Goal: Information Seeking & Learning: Understand process/instructions

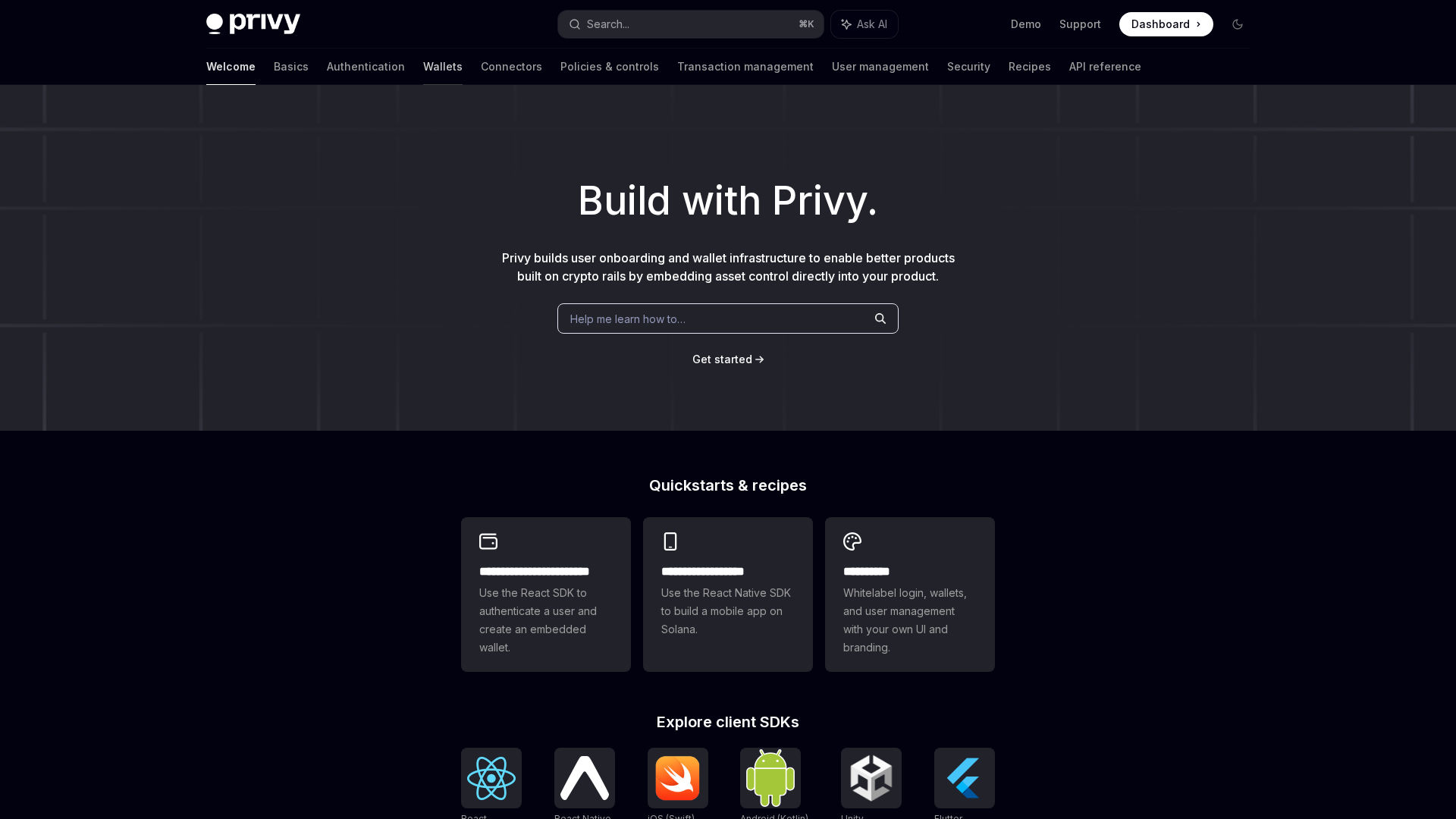
click at [423, 65] on link "Wallets" at bounding box center [443, 67] width 40 height 36
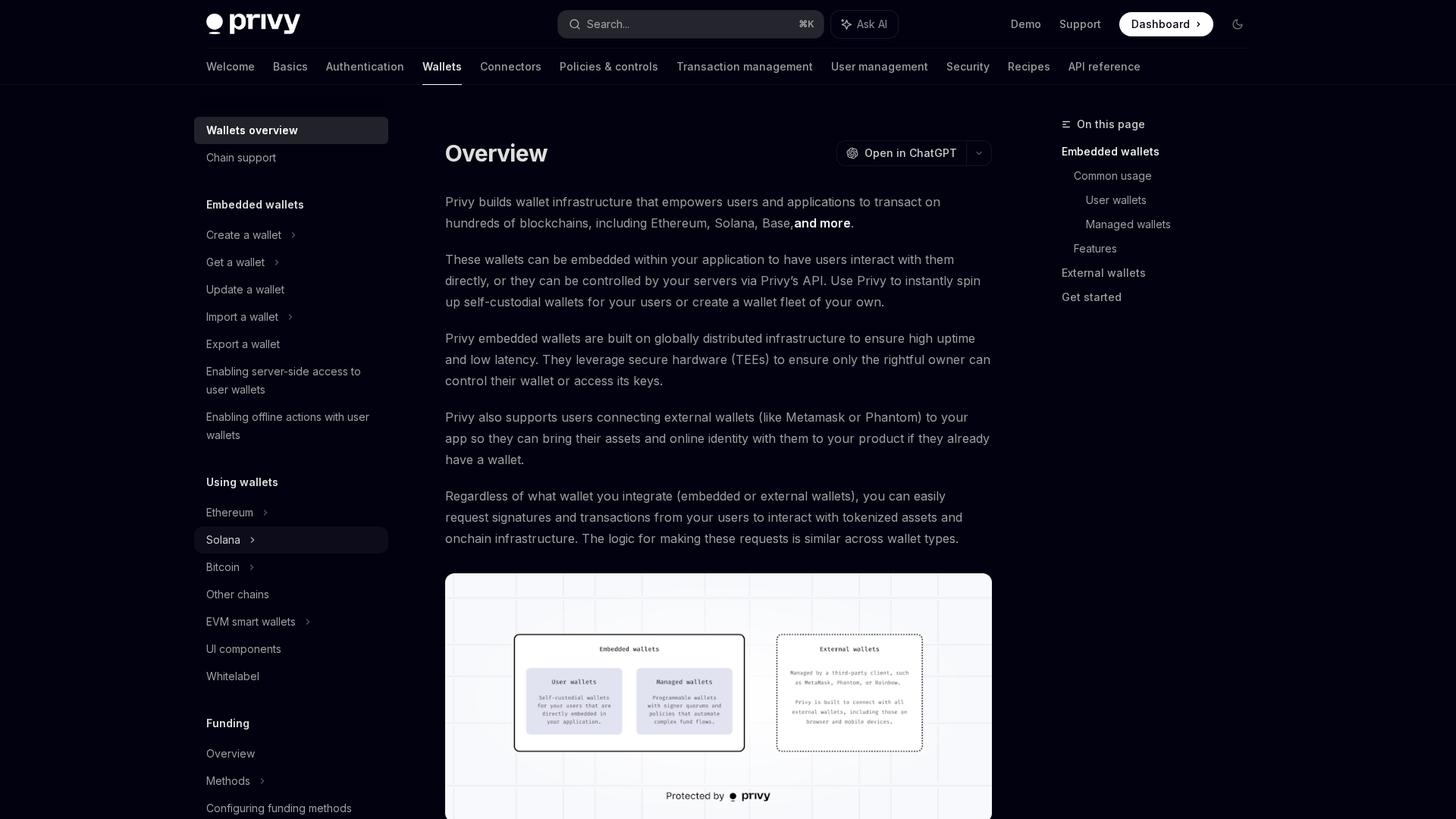
click at [258, 529] on div "Solana" at bounding box center [291, 541] width 194 height 28
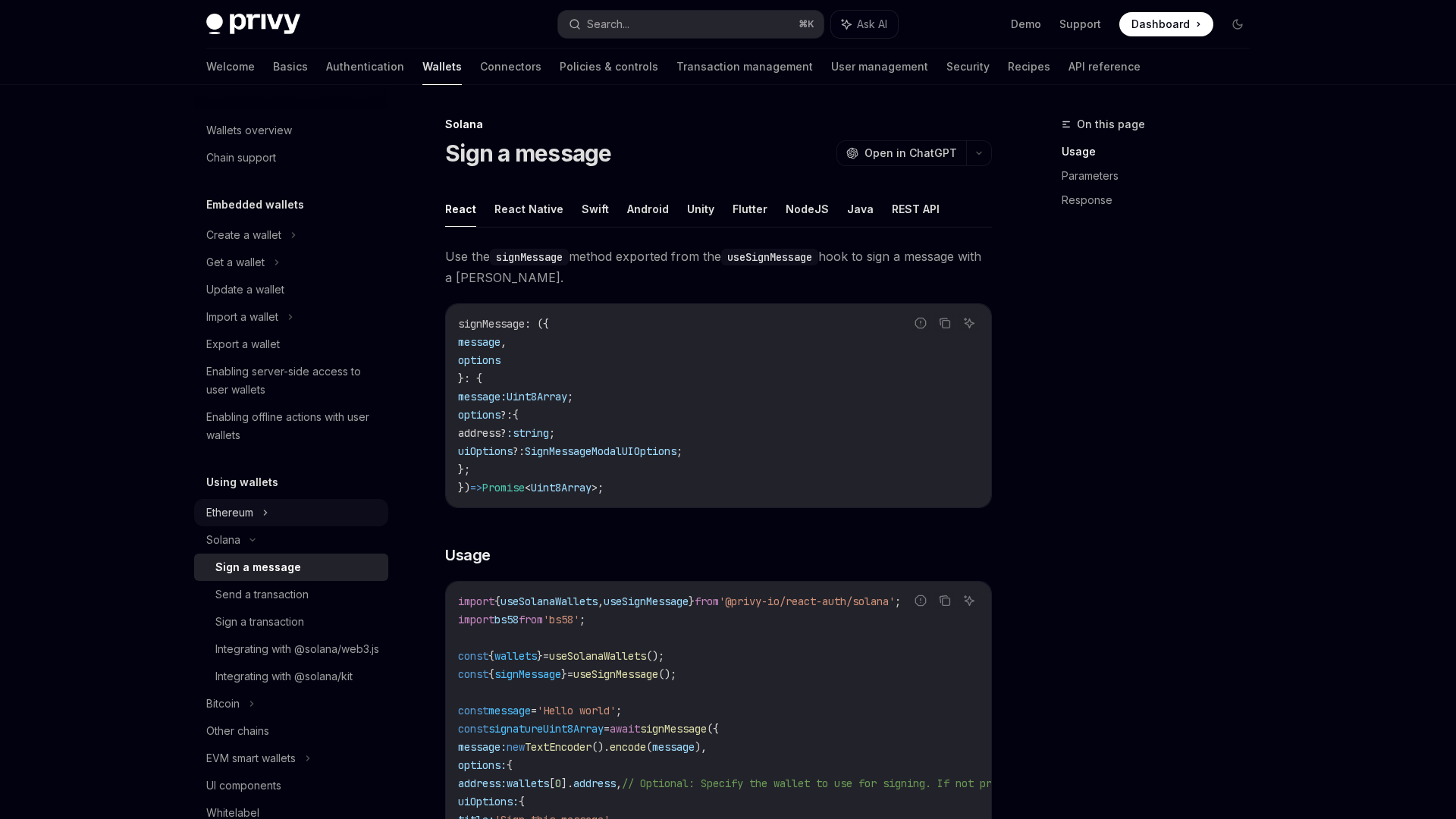
click at [261, 522] on div "Ethereum" at bounding box center [291, 513] width 194 height 28
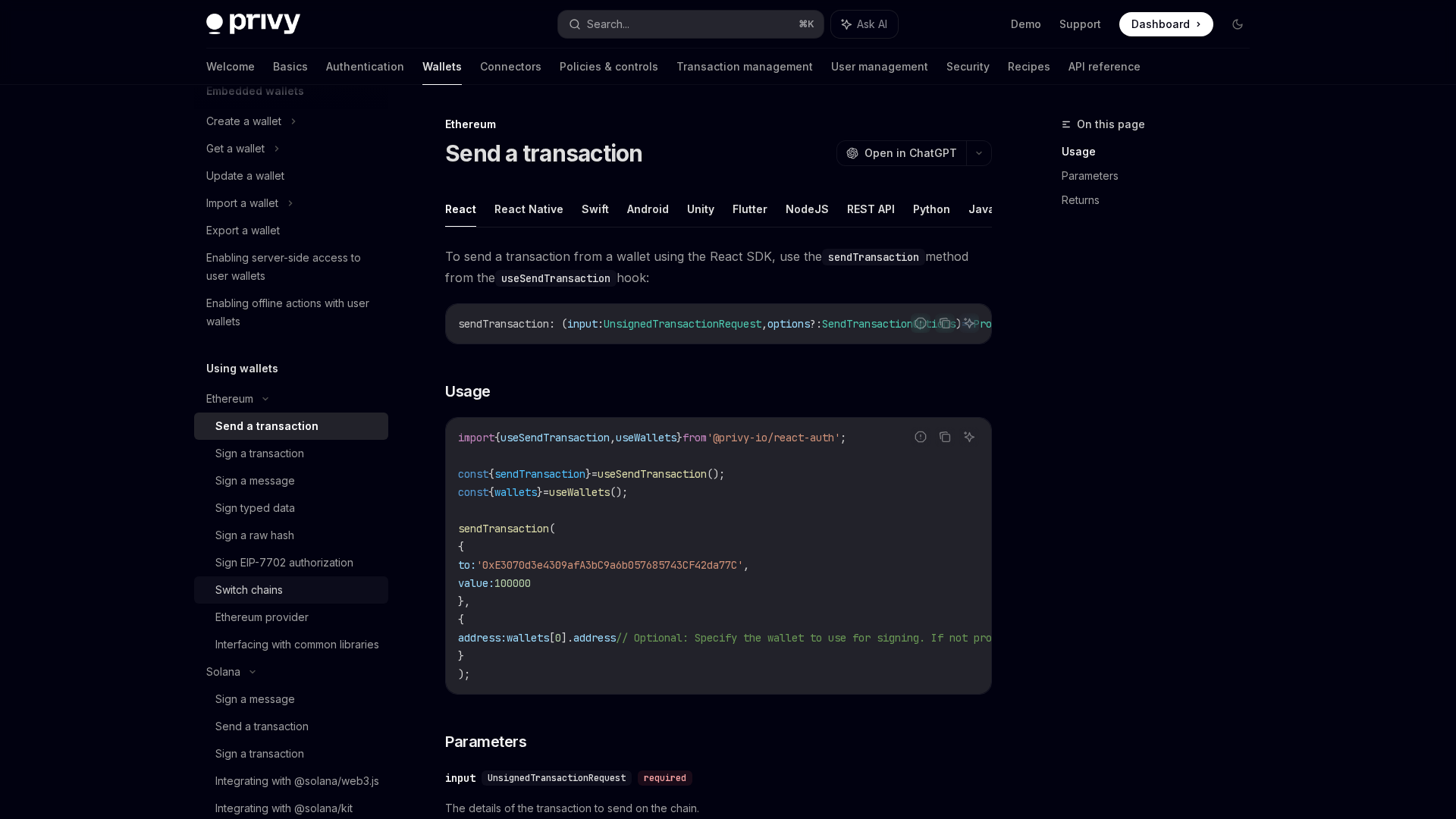
scroll to position [116, 0]
click at [280, 540] on div "Sign a raw hash" at bounding box center [254, 534] width 79 height 18
type textarea "*"
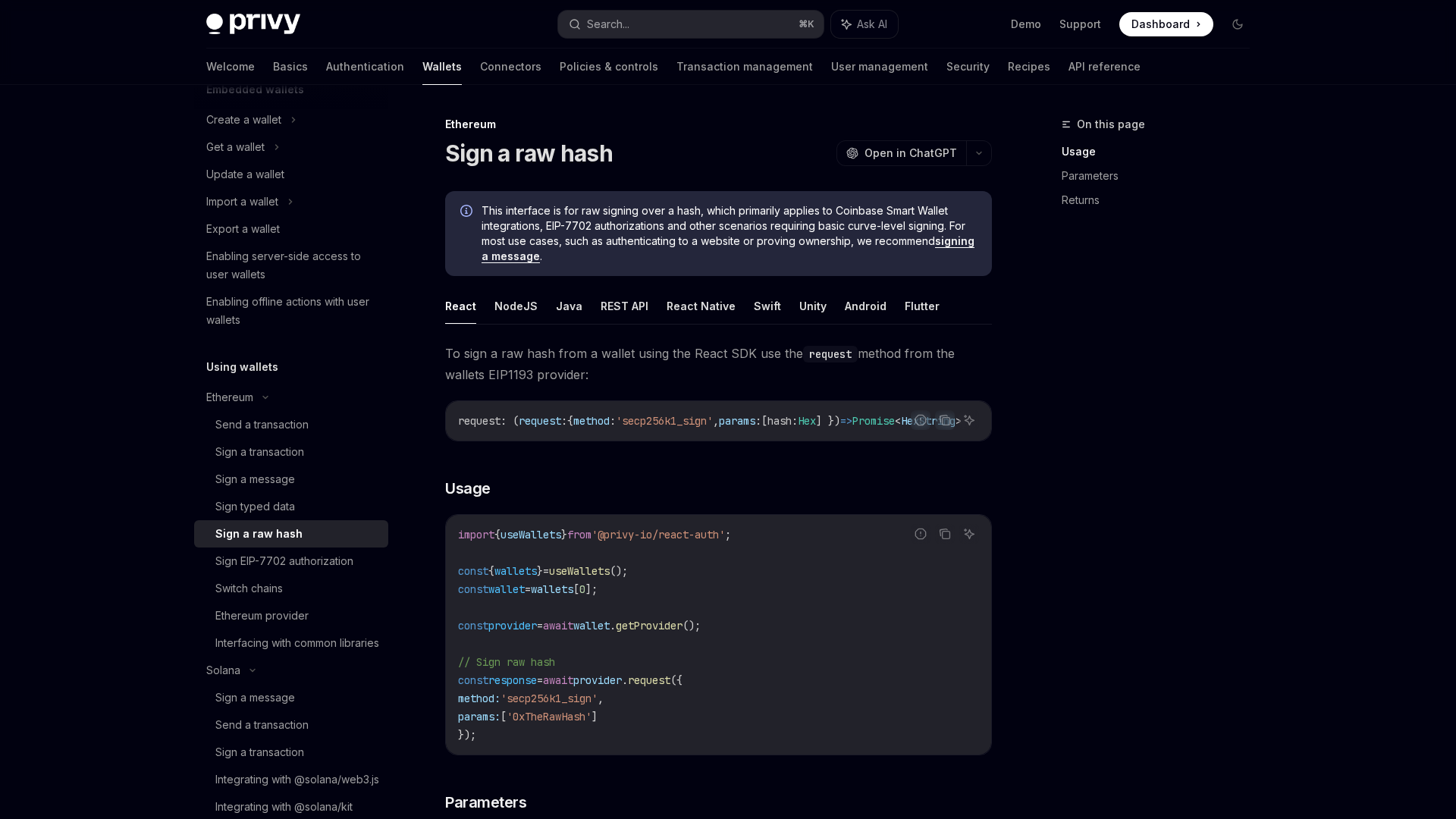
click at [1143, 543] on div "On this page Usage Parameters Returns" at bounding box center [1146, 468] width 230 height 704
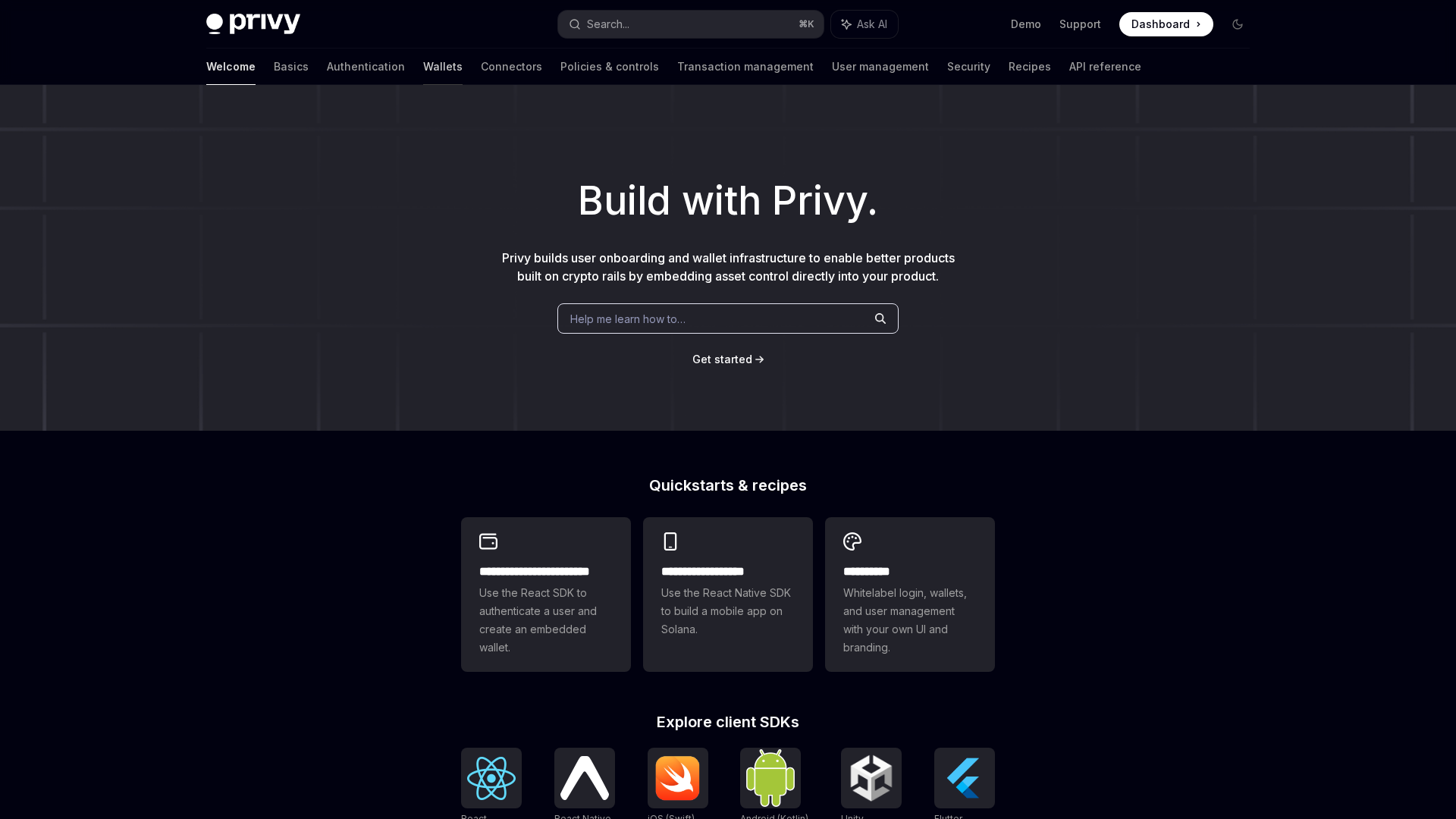
click at [423, 60] on link "Wallets" at bounding box center [443, 67] width 40 height 36
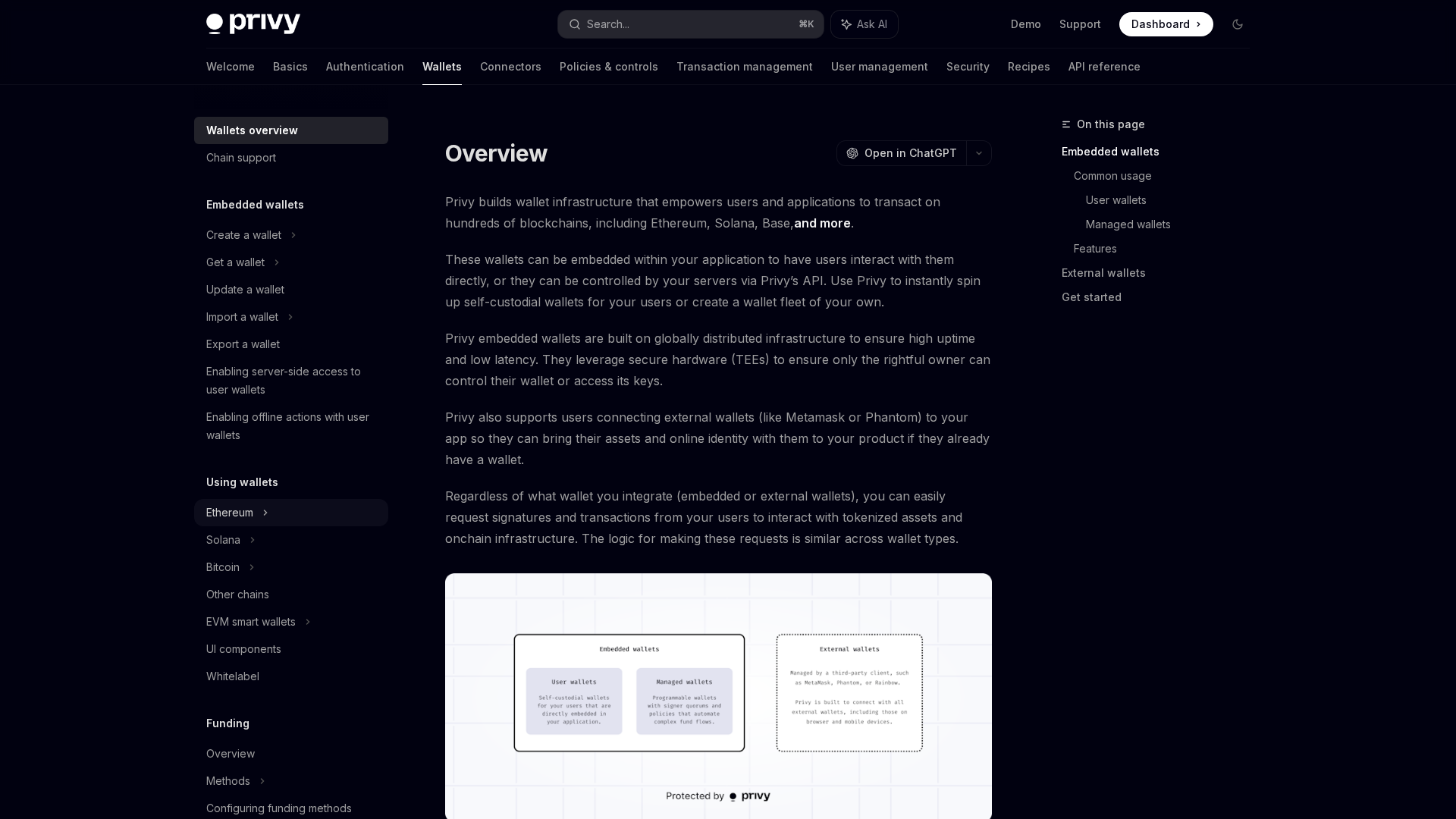
click at [253, 512] on div "Ethereum" at bounding box center [229, 513] width 47 height 18
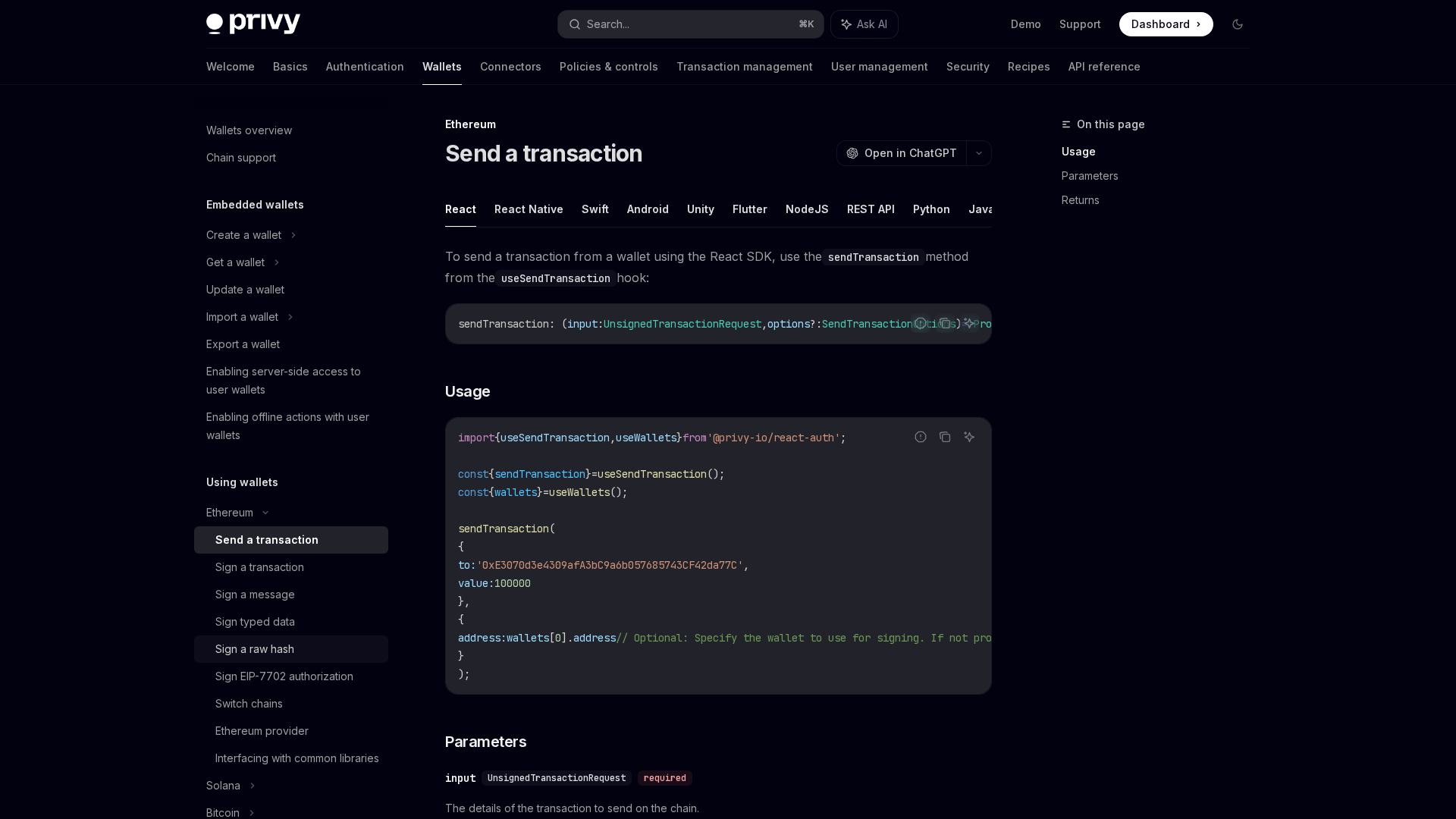
click at [285, 660] on link "Sign a raw hash" at bounding box center [291, 650] width 194 height 28
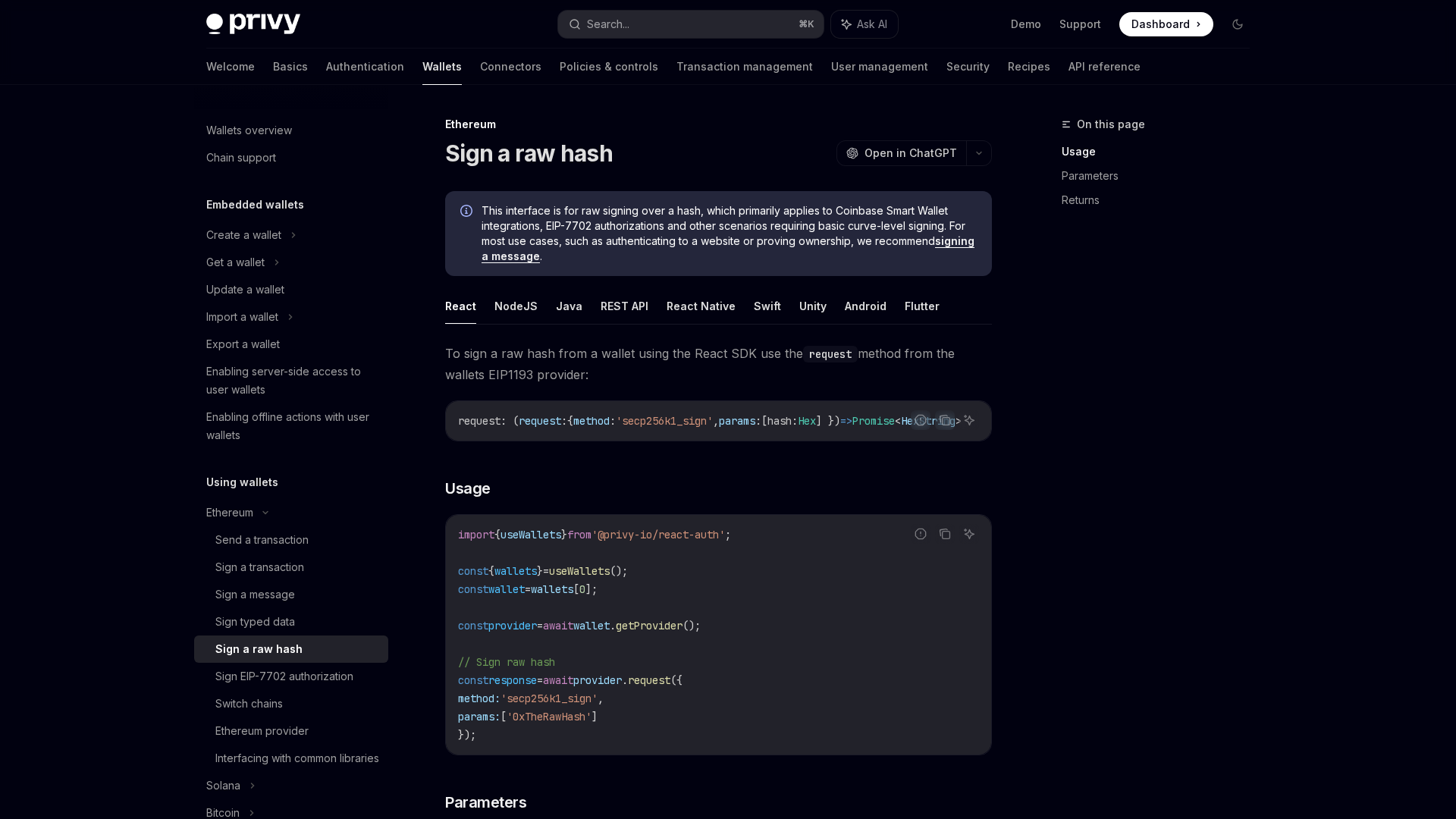
scroll to position [36, 0]
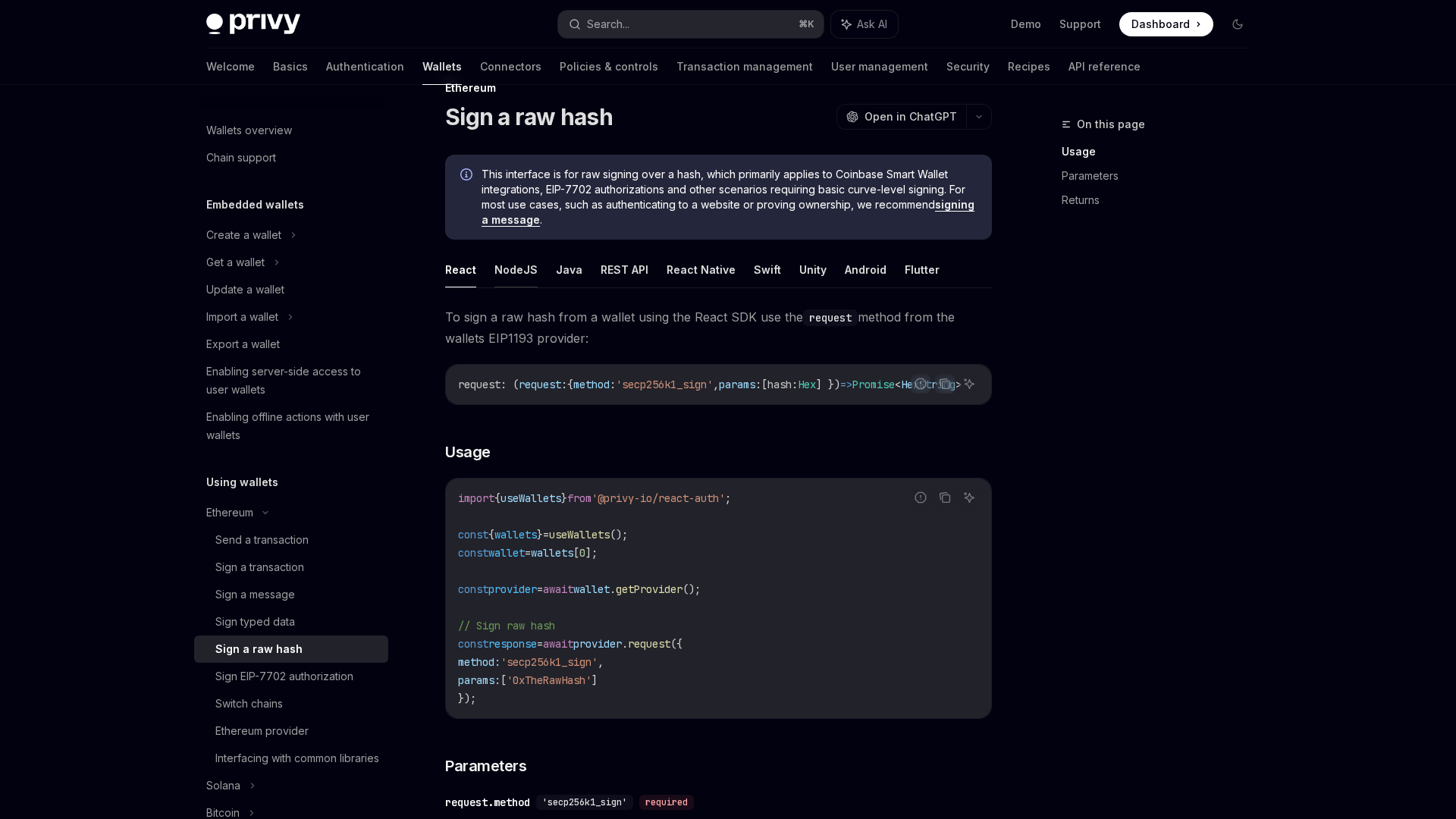
click at [505, 264] on button "NodeJS" at bounding box center [516, 269] width 43 height 36
type textarea "*"
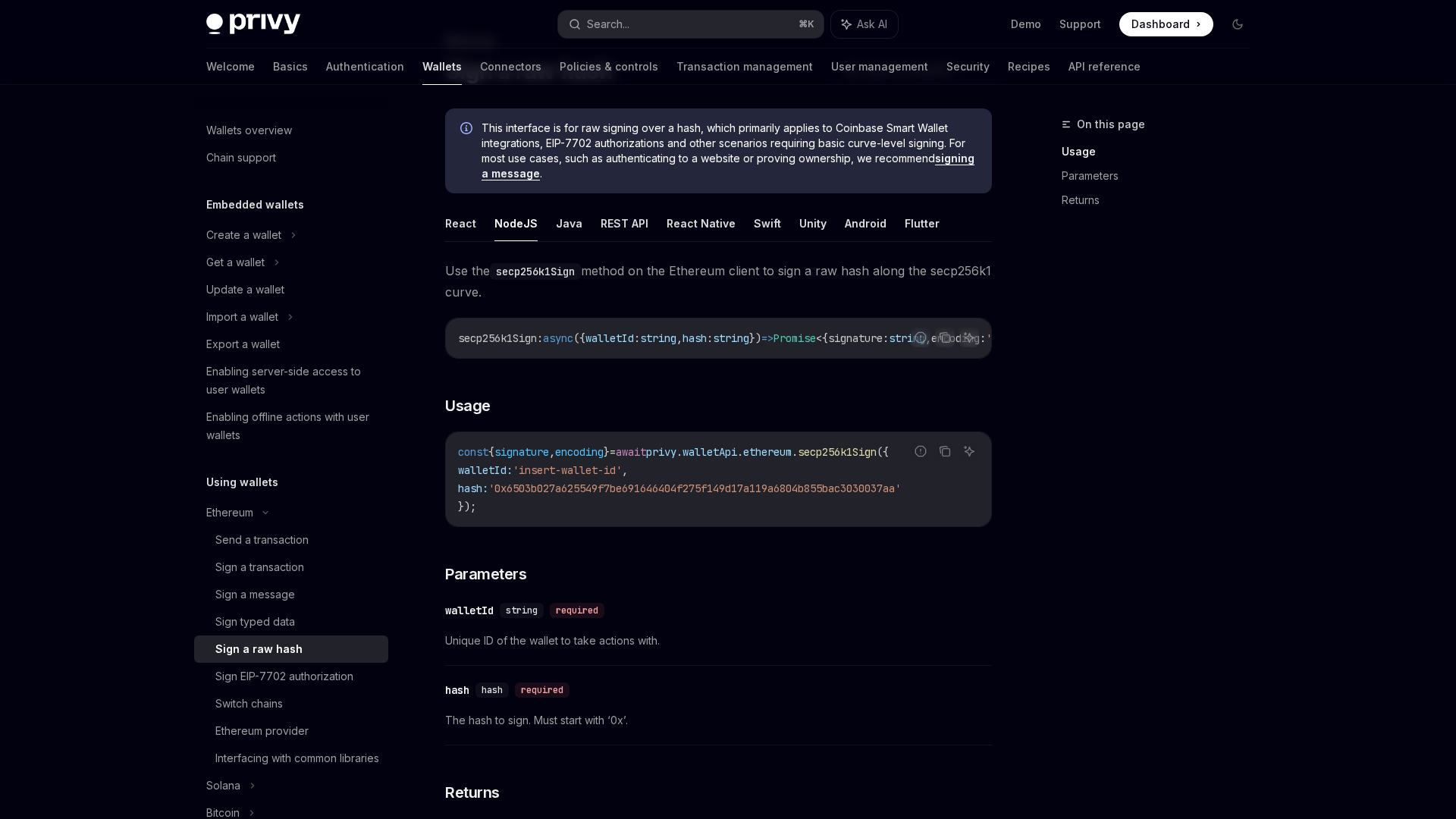
scroll to position [121, 0]
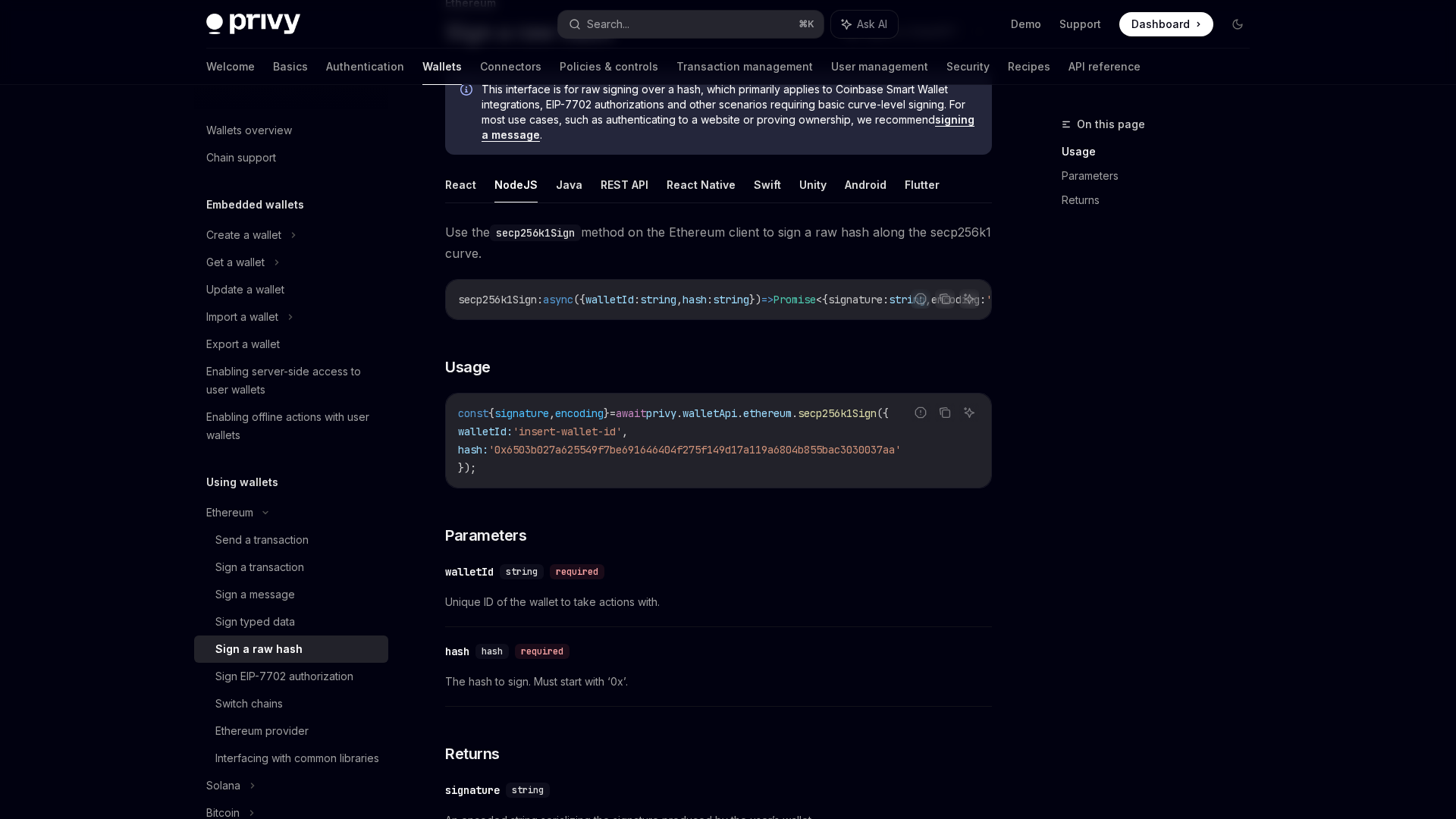
click at [646, 421] on span "await" at bounding box center [630, 413] width 30 height 14
drag, startPoint x: 789, startPoint y: 421, endPoint x: 932, endPoint y: 421, distance: 143.0
click at [889, 421] on span "const { signature , encoding } = await privy . walletApi . ethereum . secp256k1…" at bounding box center [673, 413] width 431 height 14
copy span "await privy . walletApi . ethereum . secp256k1Sign"
